Goal: Transaction & Acquisition: Subscribe to service/newsletter

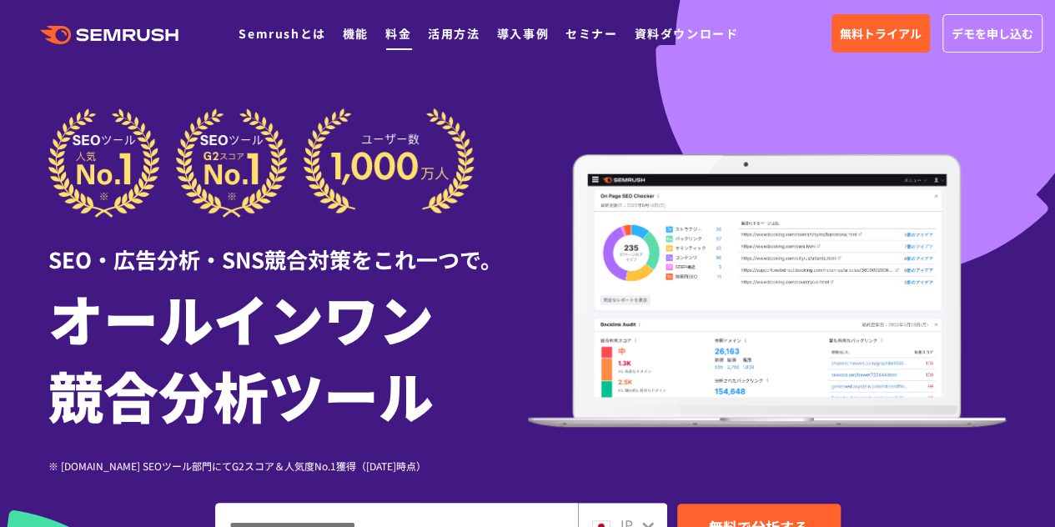
click at [397, 36] on link "料金" at bounding box center [398, 33] width 26 height 17
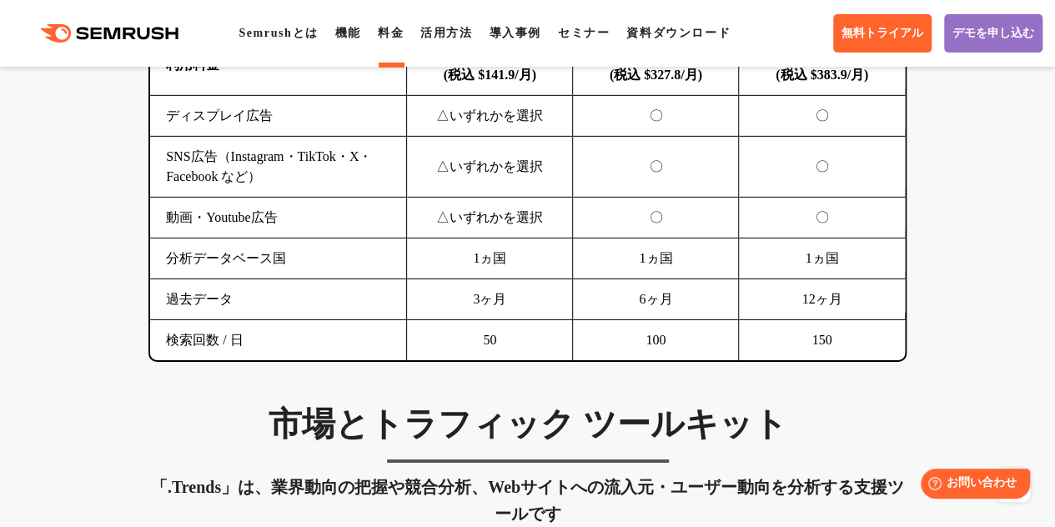
click at [351, 20] on div ".cls {fill: #FF642D;} .cls {fill: #FF642D;} Semrushとは 機能 料金 活用方法 導入事例 セミナー 資料ダウ…" at bounding box center [527, 33] width 1055 height 50
click at [349, 31] on link "機能" at bounding box center [348, 33] width 26 height 13
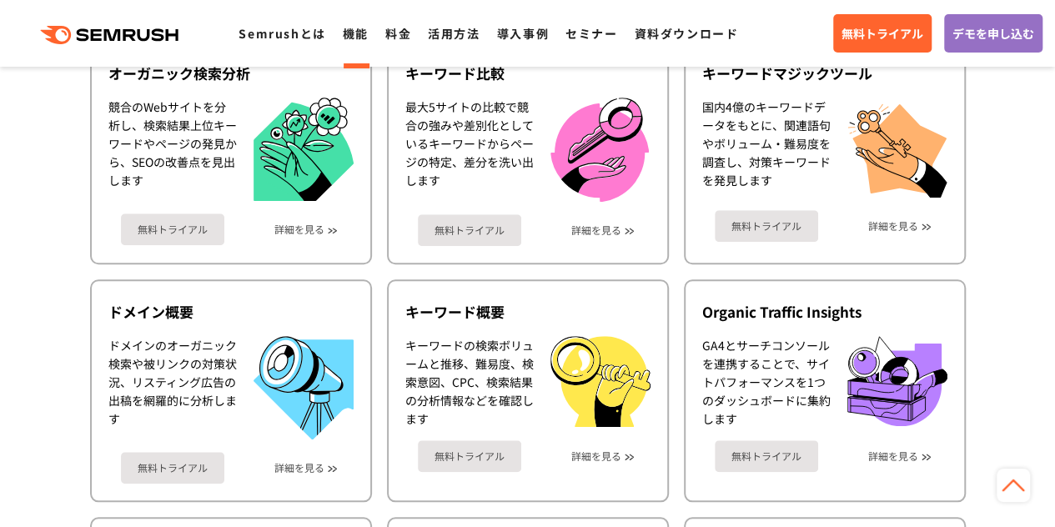
scroll to position [834, 0]
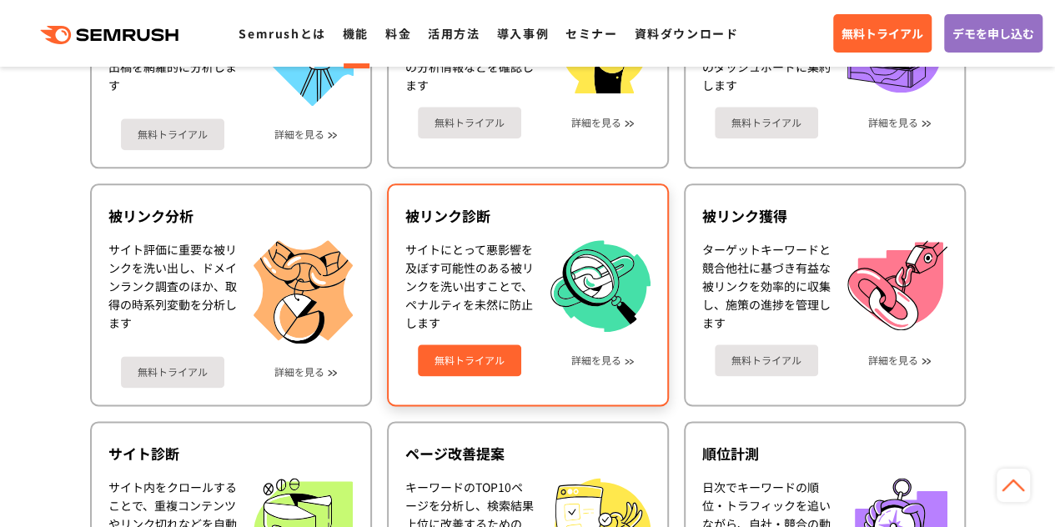
click at [490, 349] on link "無料トライアル" at bounding box center [469, 360] width 103 height 32
